Goal: Information Seeking & Learning: Learn about a topic

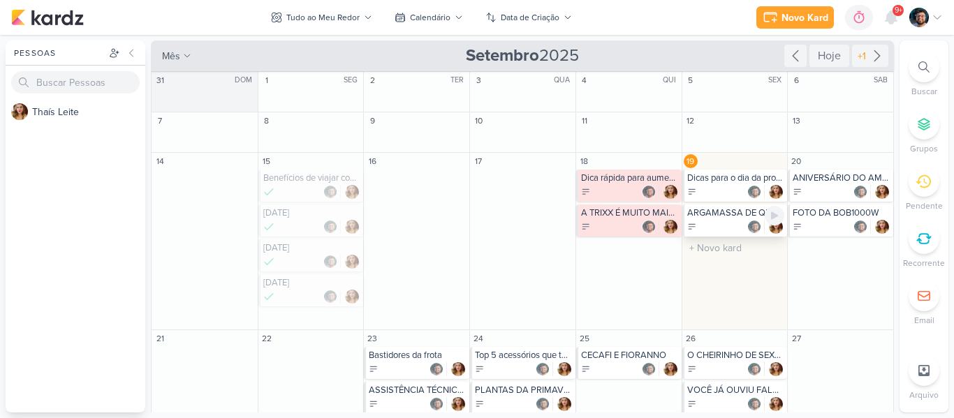
click at [711, 219] on div "ARGAMASSA DE QUALIDADE É UMA SÓ: ACIII COM A CERAMFIX" at bounding box center [734, 221] width 105 height 32
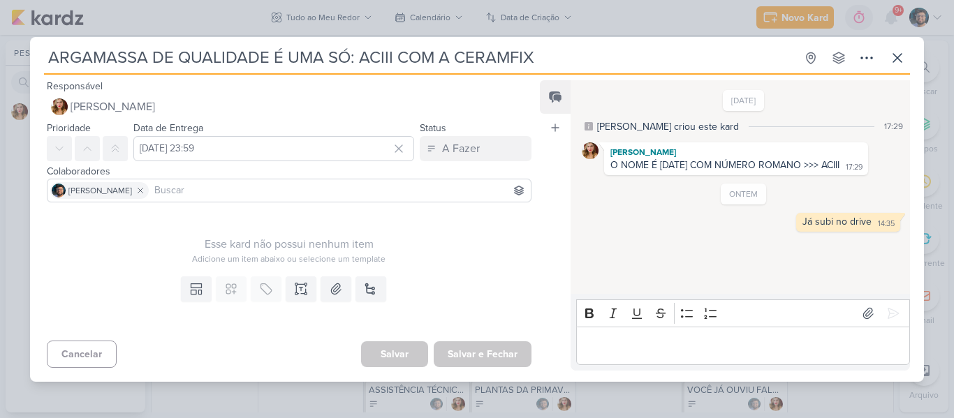
click at [508, 10] on div "ARGAMASSA DE QUALIDADE É UMA SÓ: ACIII COM A CERAMFIX Criado por [PERSON_NAME]" at bounding box center [477, 209] width 954 height 418
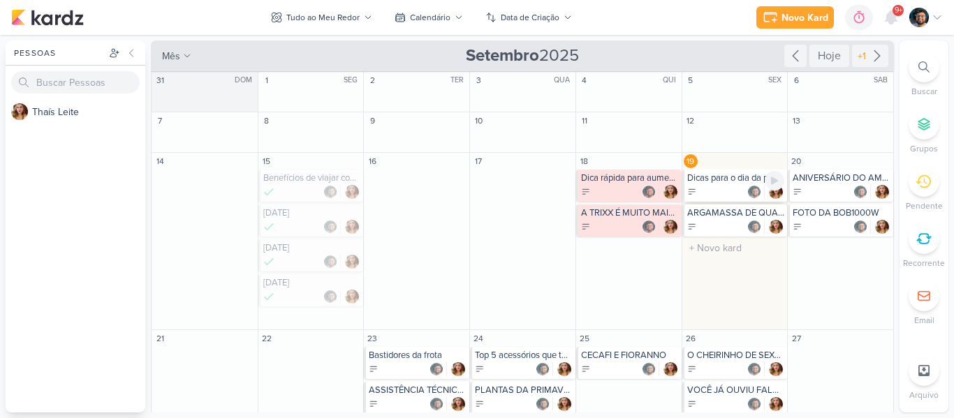
click at [718, 183] on div "Dicas para o dia da prova" at bounding box center [736, 178] width 98 height 11
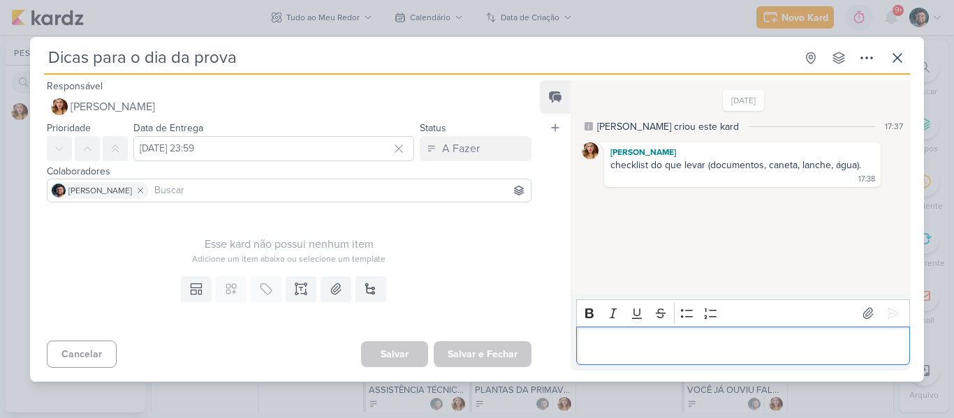
click at [777, 335] on div "Editor editing area: main" at bounding box center [743, 346] width 334 height 38
click at [900, 66] on button at bounding box center [897, 57] width 25 height 25
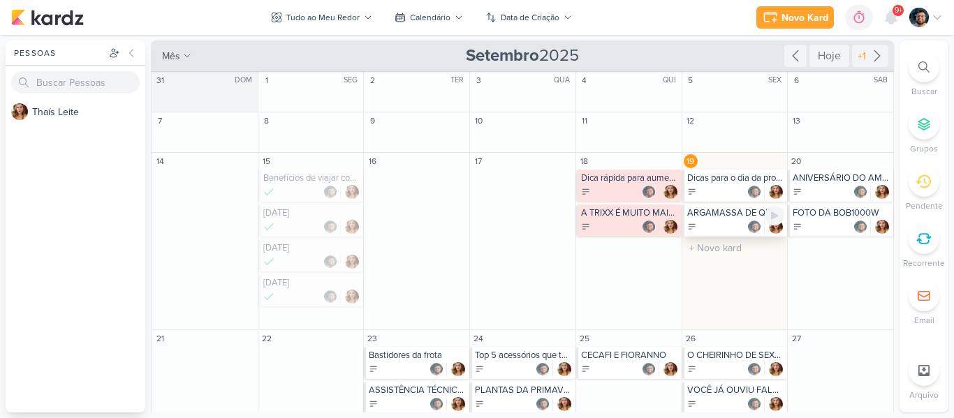
click at [728, 216] on div "ARGAMASSA DE QUALIDADE É UMA SÓ: ACIII COM A CERAMFIX" at bounding box center [736, 212] width 98 height 11
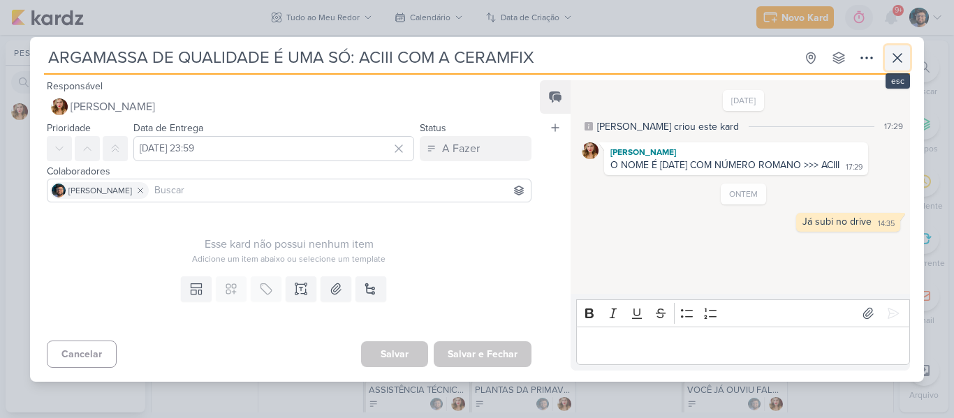
click at [904, 59] on icon at bounding box center [897, 58] width 17 height 17
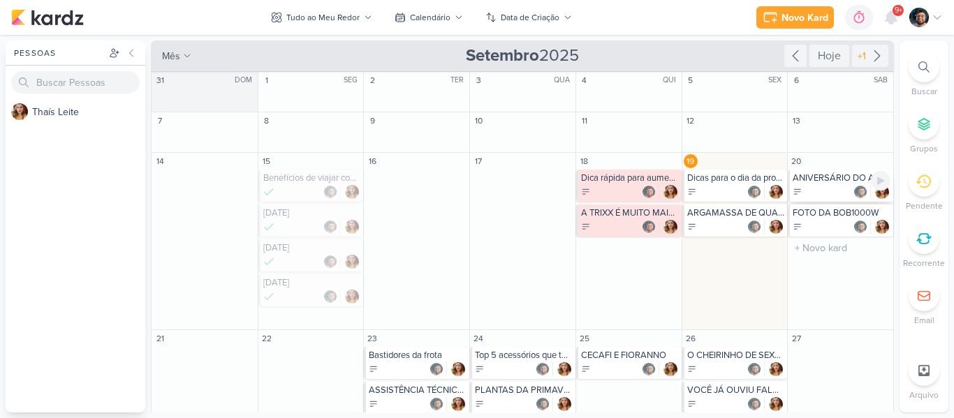
click at [820, 187] on div at bounding box center [842, 192] width 98 height 14
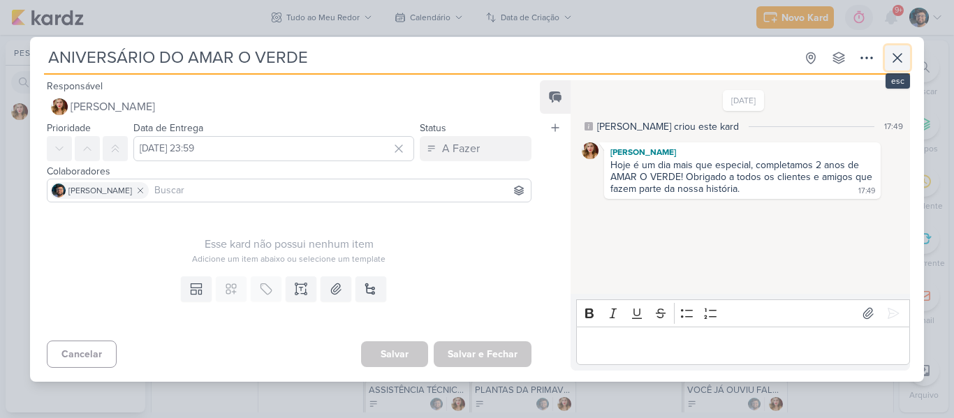
click at [897, 47] on button at bounding box center [897, 57] width 25 height 25
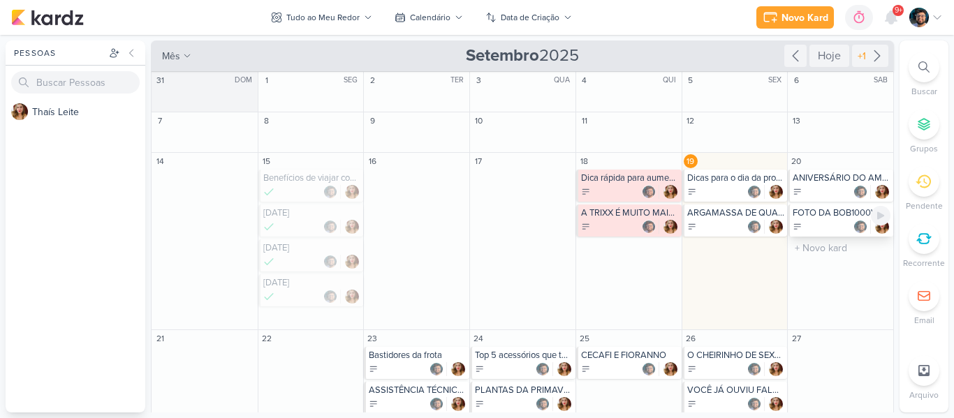
click at [838, 224] on div at bounding box center [842, 227] width 98 height 14
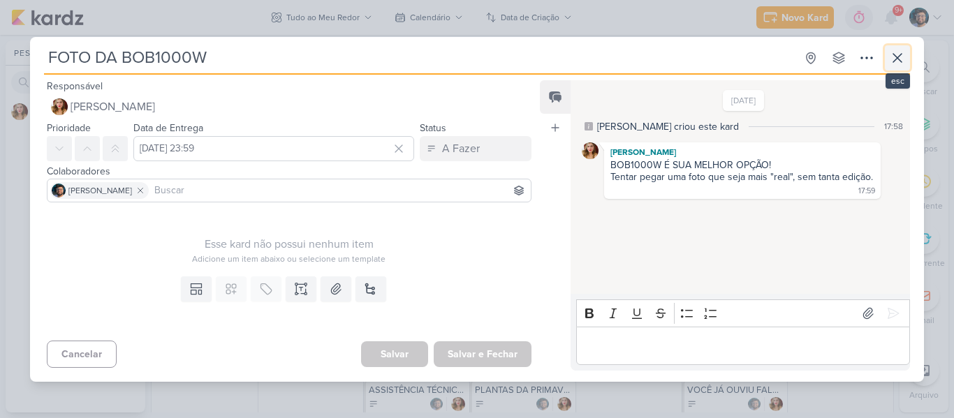
click at [896, 50] on icon at bounding box center [897, 58] width 17 height 17
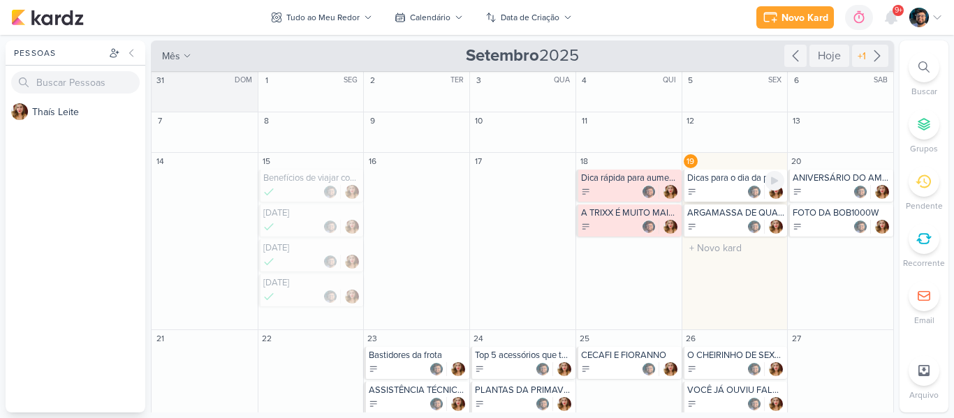
click at [715, 193] on div at bounding box center [736, 192] width 98 height 14
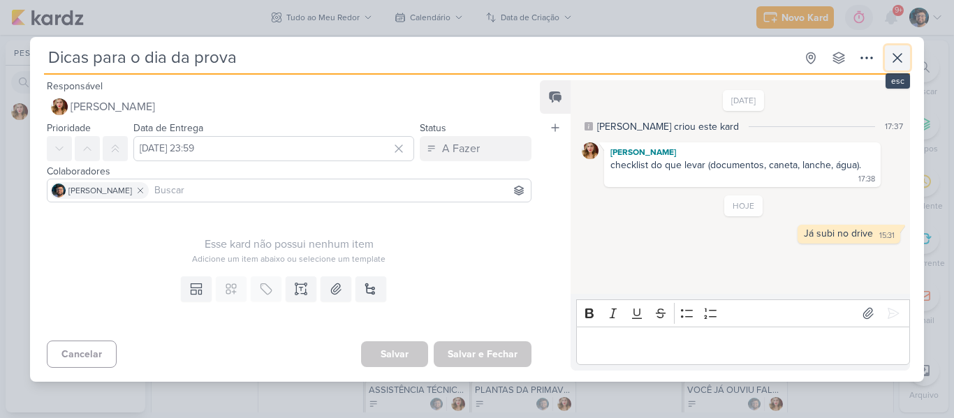
click at [888, 66] on button at bounding box center [897, 57] width 25 height 25
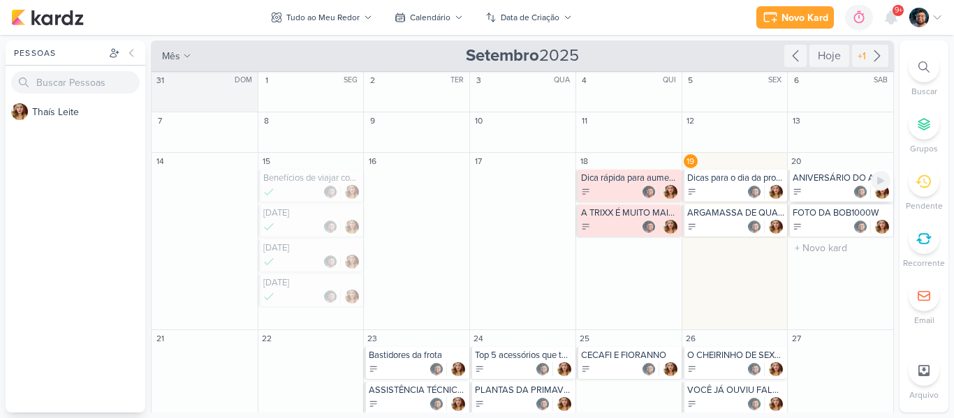
click at [838, 193] on div at bounding box center [842, 192] width 98 height 14
